Goal: Browse casually: Explore the website without a specific task or goal

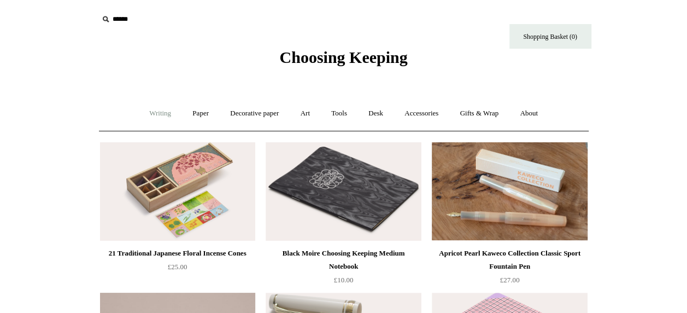
click at [161, 117] on link "Writing +" at bounding box center [160, 113] width 42 height 29
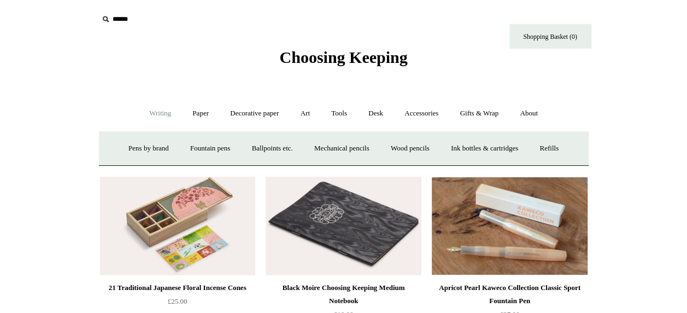
drag, startPoint x: 371, startPoint y: 43, endPoint x: 368, endPoint y: 49, distance: 7.1
click at [371, 43] on div "Choosing Keeping" at bounding box center [344, 33] width 547 height 67
click at [367, 51] on span "Choosing Keeping" at bounding box center [343, 57] width 128 height 18
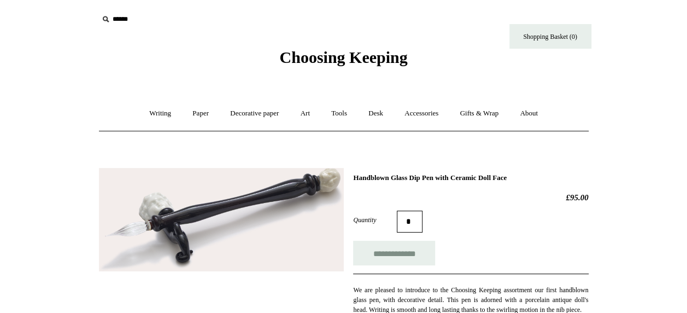
scroll to position [273, 0]
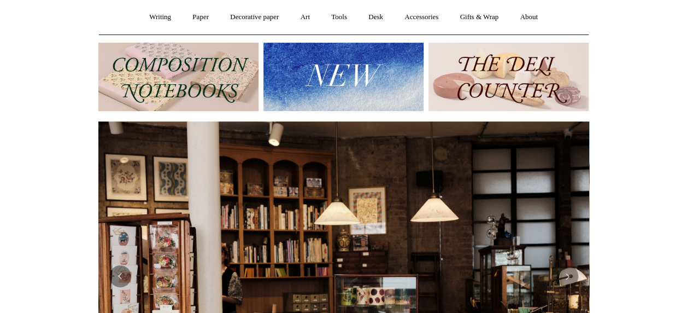
scroll to position [35, 0]
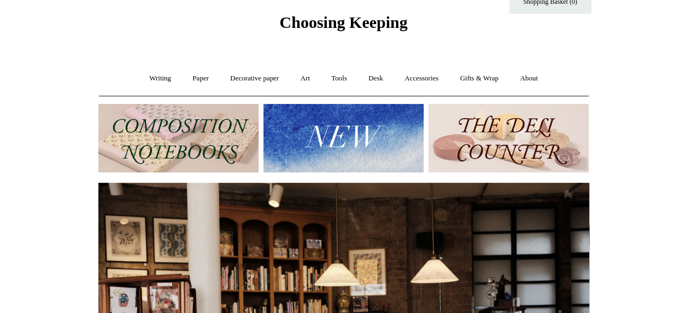
click at [488, 131] on img at bounding box center [509, 138] width 160 height 68
click at [376, 131] on img at bounding box center [344, 138] width 160 height 68
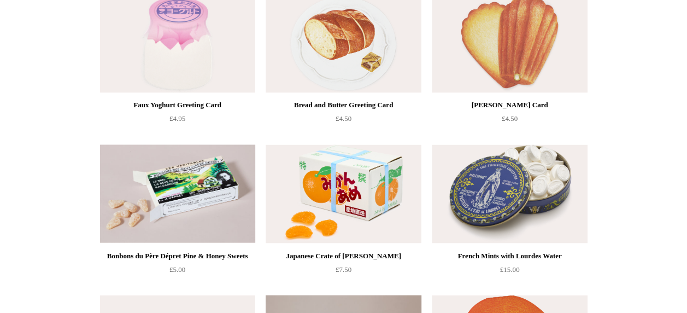
scroll to position [904, 0]
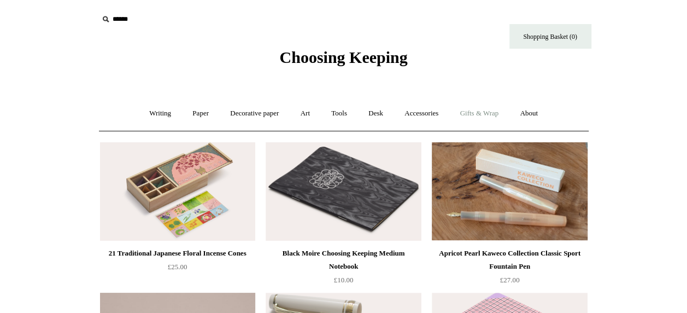
click at [483, 114] on link "Gifts & Wrap +" at bounding box center [479, 113] width 59 height 29
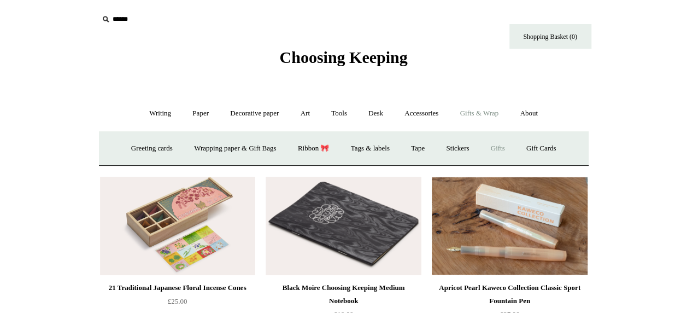
click at [511, 143] on link "Gifts +" at bounding box center [498, 148] width 34 height 29
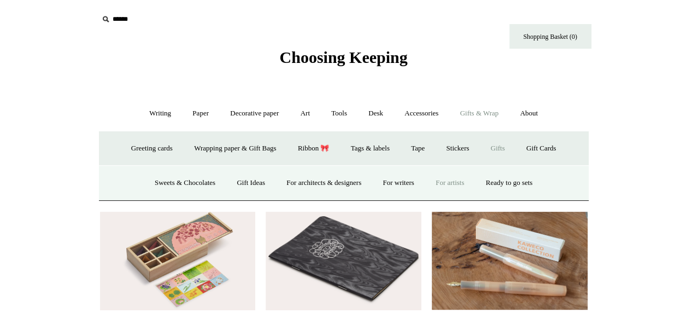
click at [450, 185] on link "For artists" at bounding box center [450, 182] width 48 height 29
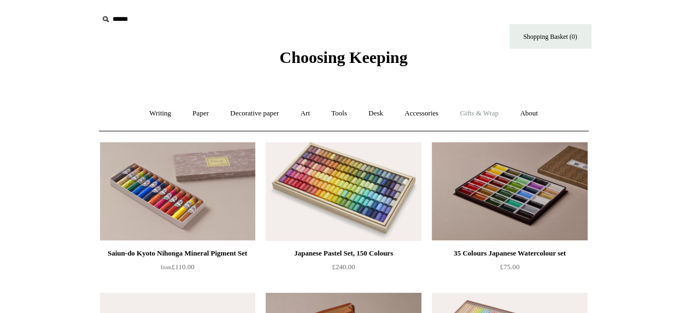
click at [503, 113] on link "Gifts & Wrap +" at bounding box center [479, 113] width 59 height 29
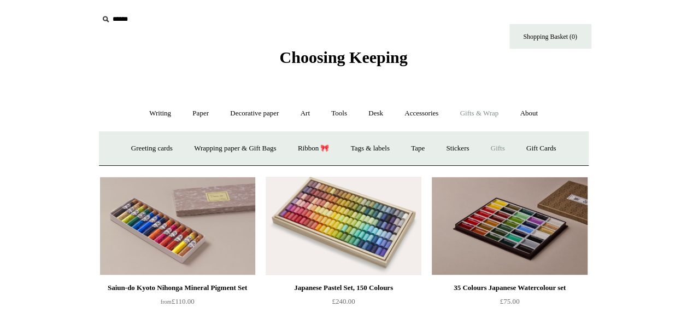
click at [500, 148] on link "Gifts +" at bounding box center [498, 148] width 34 height 29
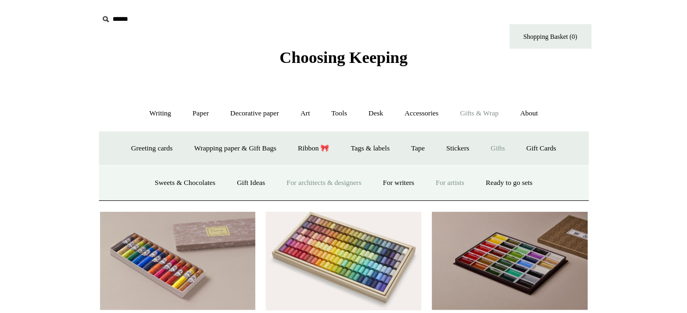
click at [288, 181] on link "For architects & designers" at bounding box center [324, 182] width 95 height 29
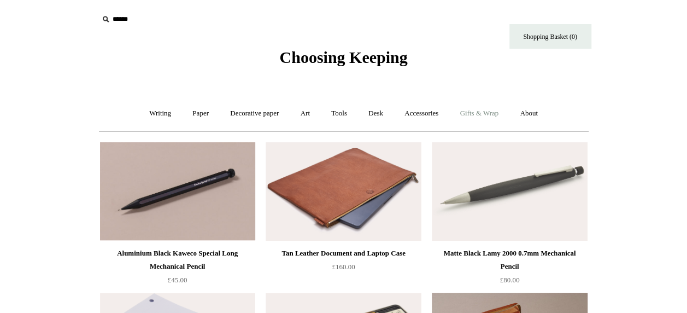
click at [470, 118] on link "Gifts & Wrap +" at bounding box center [479, 113] width 59 height 29
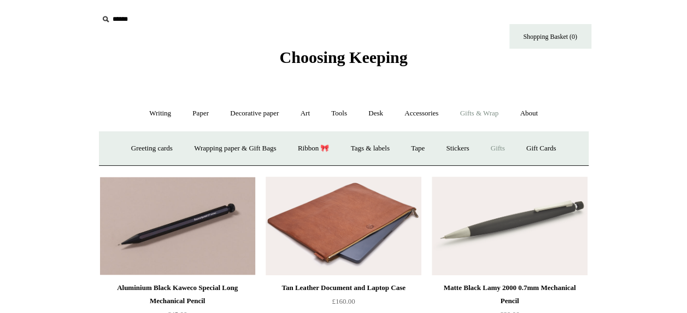
click at [493, 148] on link "Gifts +" at bounding box center [498, 148] width 34 height 29
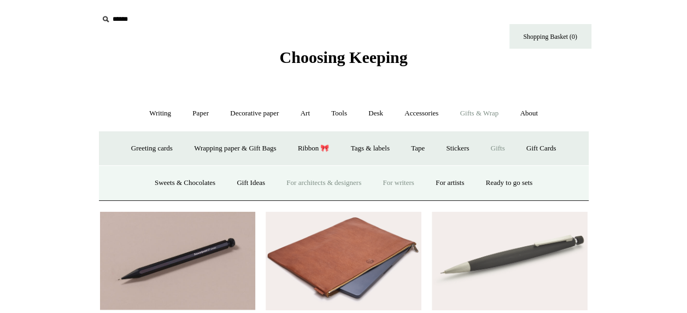
click at [393, 182] on link "For writers" at bounding box center [398, 182] width 51 height 29
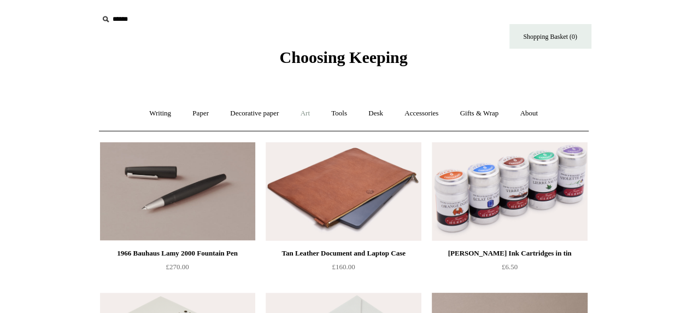
click at [308, 105] on link "Art +" at bounding box center [305, 113] width 29 height 29
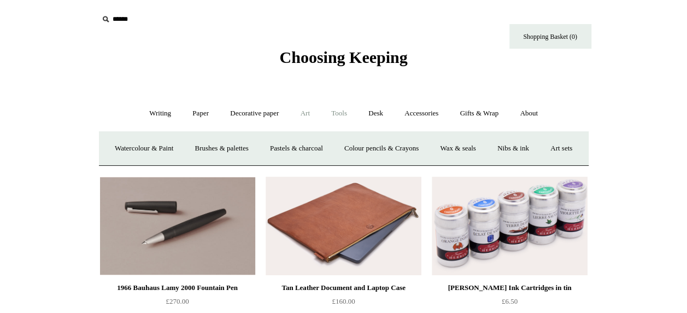
click at [329, 111] on link "Tools +" at bounding box center [340, 113] width 36 height 29
click at [379, 109] on link "Desk +" at bounding box center [376, 113] width 34 height 29
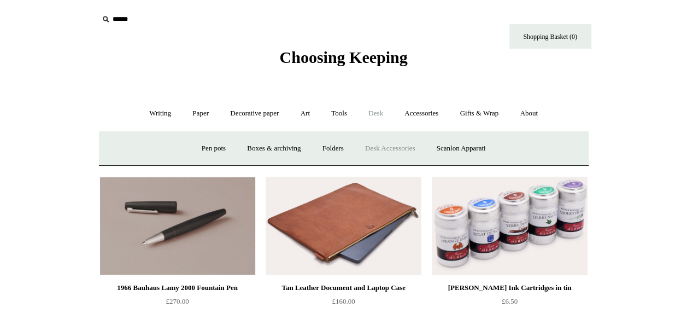
click at [383, 151] on link "Desk Accessories" at bounding box center [389, 148] width 69 height 29
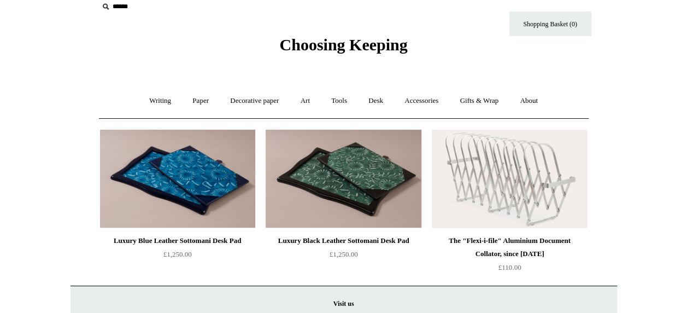
scroll to position [13, 0]
click at [429, 106] on link "Accessories +" at bounding box center [422, 100] width 54 height 29
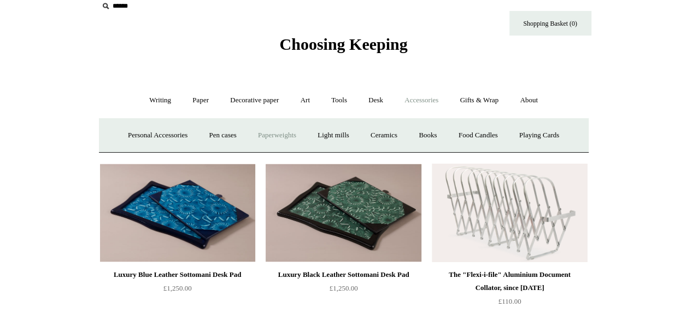
click at [253, 131] on link "Paperweights +" at bounding box center [277, 135] width 58 height 29
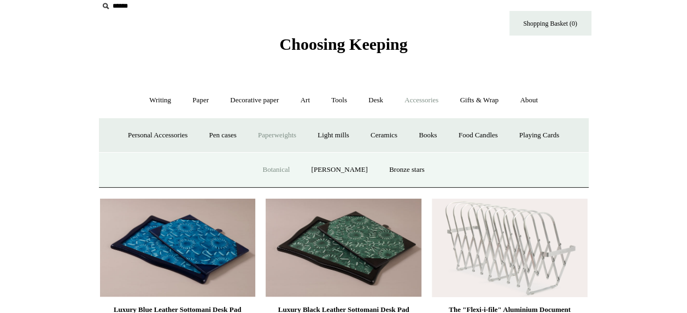
click at [271, 163] on link "Botanical" at bounding box center [276, 169] width 47 height 29
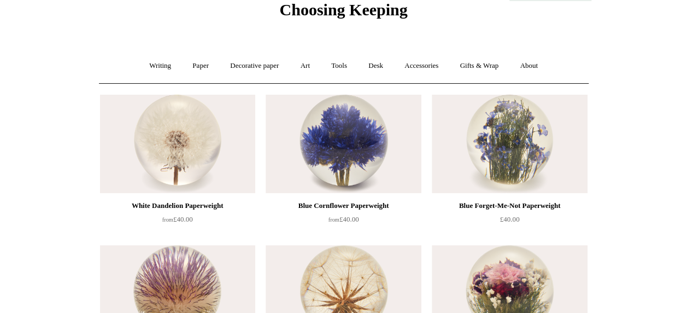
scroll to position [49, 0]
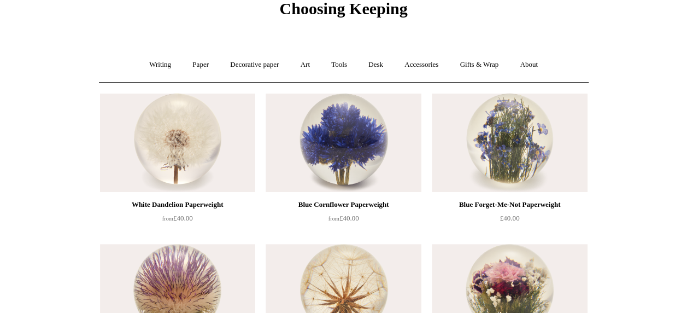
drag, startPoint x: 653, startPoint y: 117, endPoint x: 654, endPoint y: 126, distance: 8.8
drag, startPoint x: 686, startPoint y: 96, endPoint x: 695, endPoint y: 122, distance: 27.8
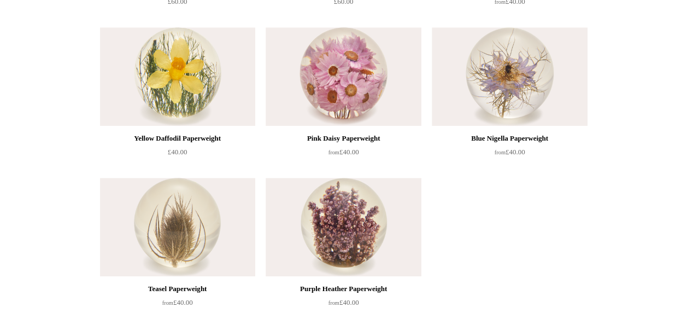
scroll to position [425, 0]
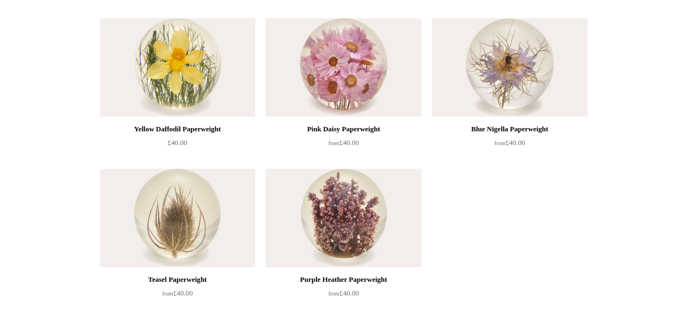
click at [166, 78] on img at bounding box center [177, 67] width 155 height 98
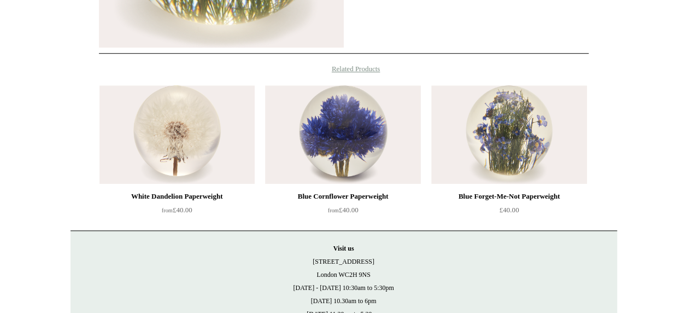
scroll to position [399, 0]
